Goal: Information Seeking & Learning: Learn about a topic

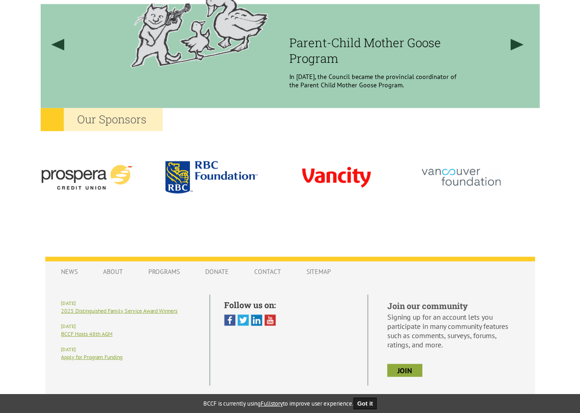
scroll to position [805, 0]
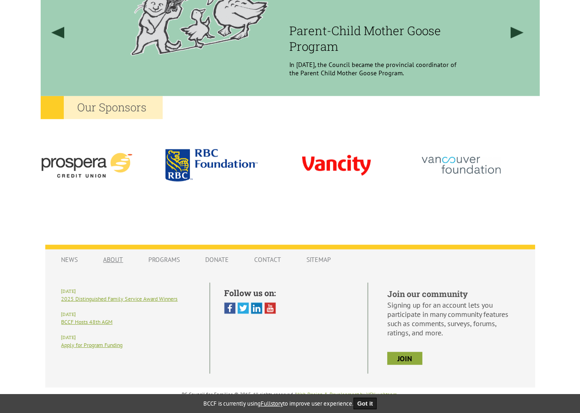
click at [109, 260] on link "About" at bounding box center [113, 260] width 38 height 18
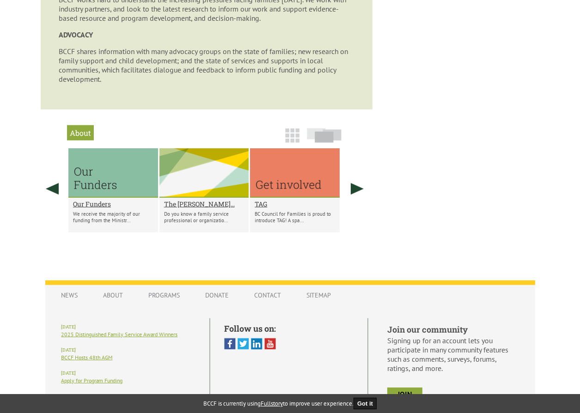
scroll to position [697, 0]
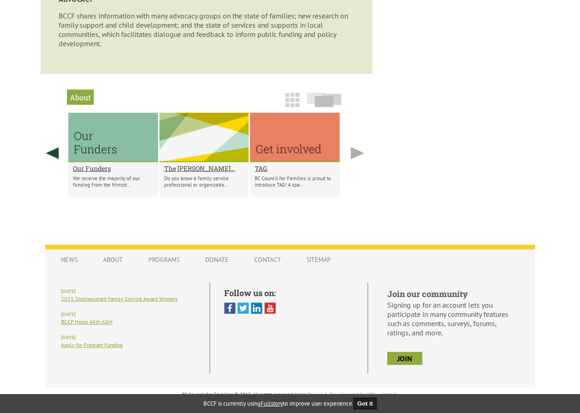
click at [356, 156] on link at bounding box center [356, 153] width 23 height 81
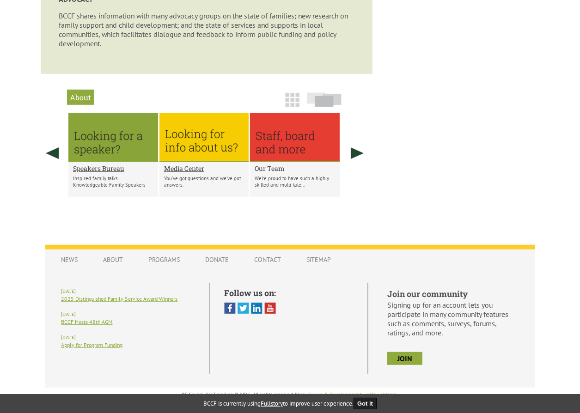
click at [266, 167] on h2 "Our Team" at bounding box center [294, 168] width 80 height 9
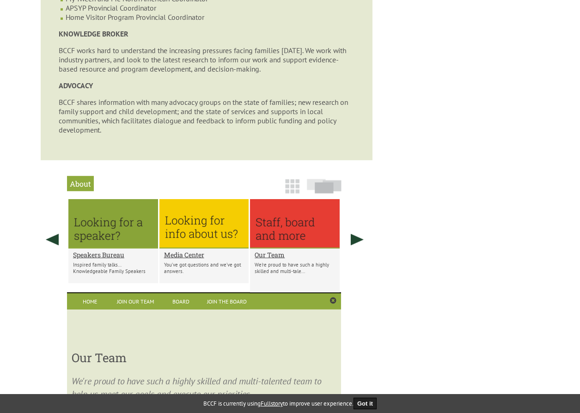
scroll to position [669, 0]
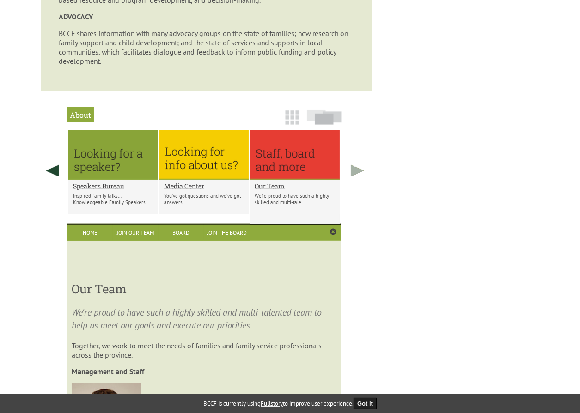
click at [360, 182] on link at bounding box center [356, 170] width 23 height 81
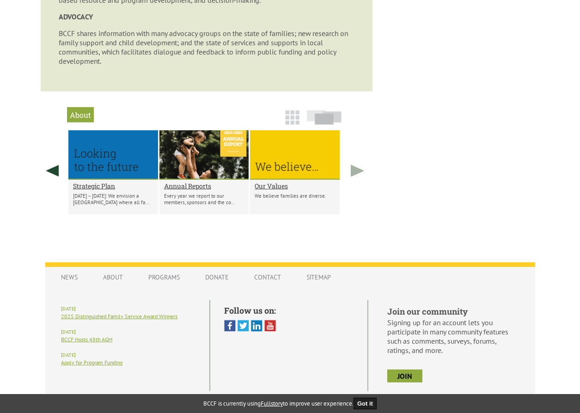
click at [360, 182] on link at bounding box center [356, 170] width 23 height 81
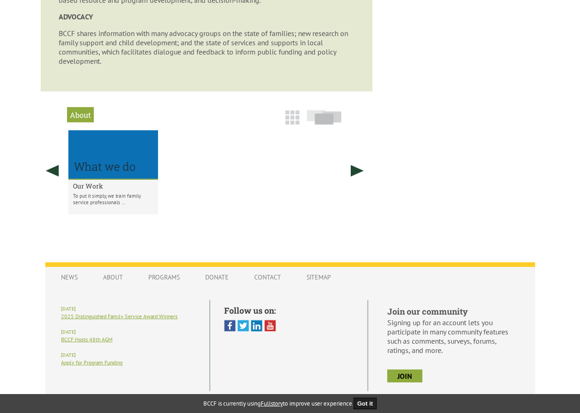
click at [88, 190] on h2 "Our Work" at bounding box center [113, 186] width 80 height 9
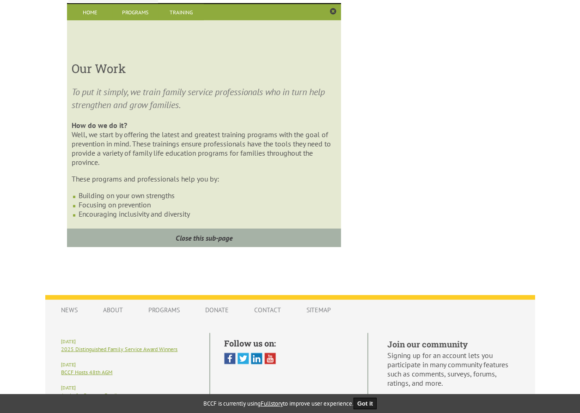
scroll to position [953, 0]
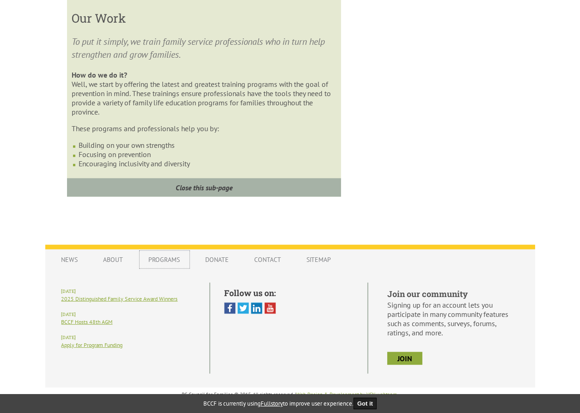
click at [165, 255] on link "Programs" at bounding box center [164, 260] width 50 height 18
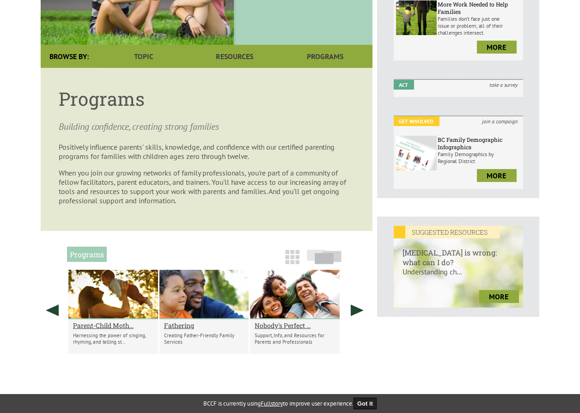
scroll to position [184, 0]
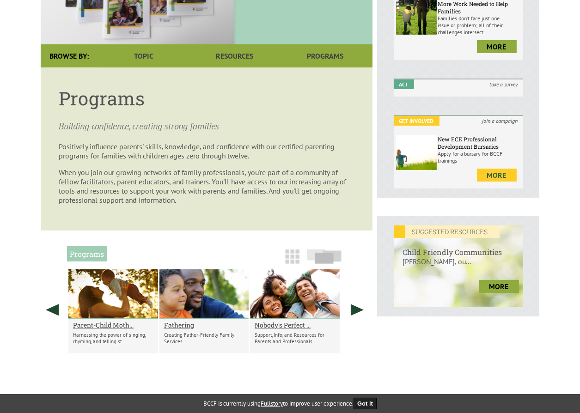
click at [489, 177] on link "more" at bounding box center [497, 175] width 40 height 13
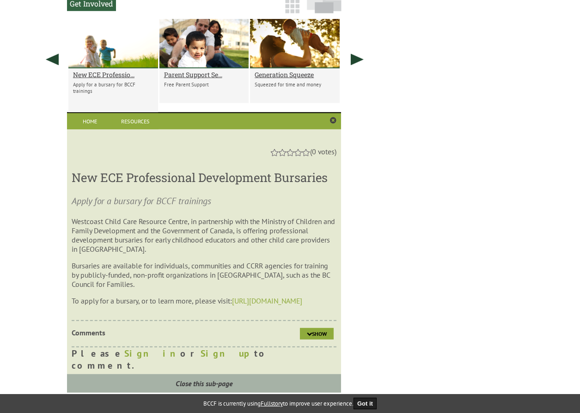
scroll to position [617, 0]
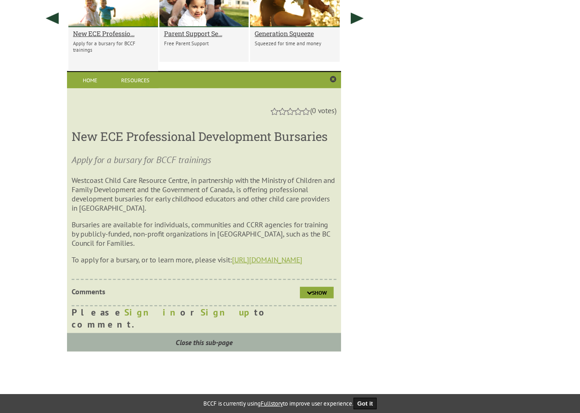
click at [284, 264] on link "https://eceprodbursary.org" at bounding box center [267, 259] width 70 height 9
